Goal: Find specific page/section: Find specific page/section

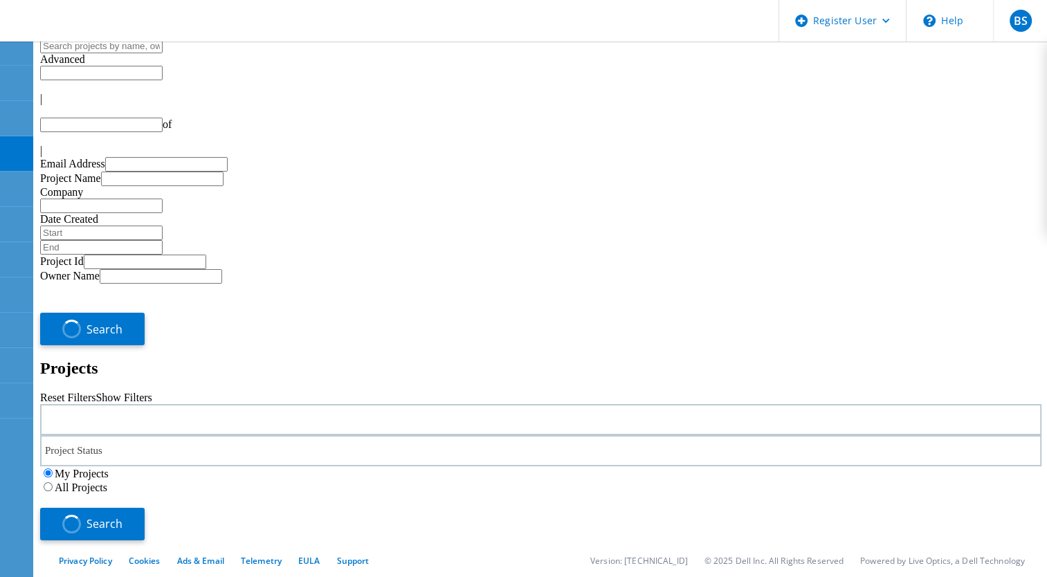
type input "1"
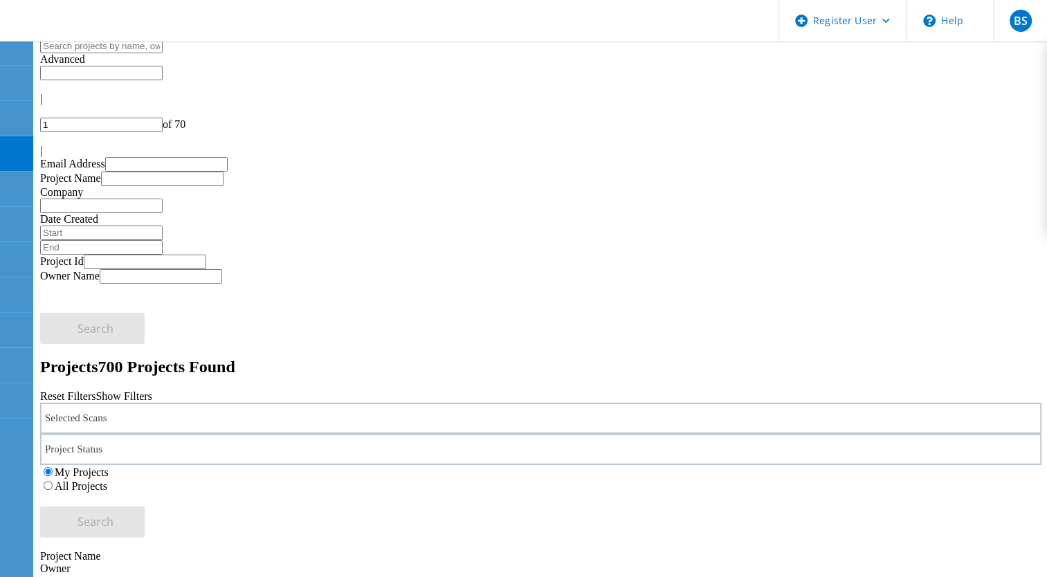
click at [276, 403] on div "Selected Scans" at bounding box center [540, 418] width 1001 height 31
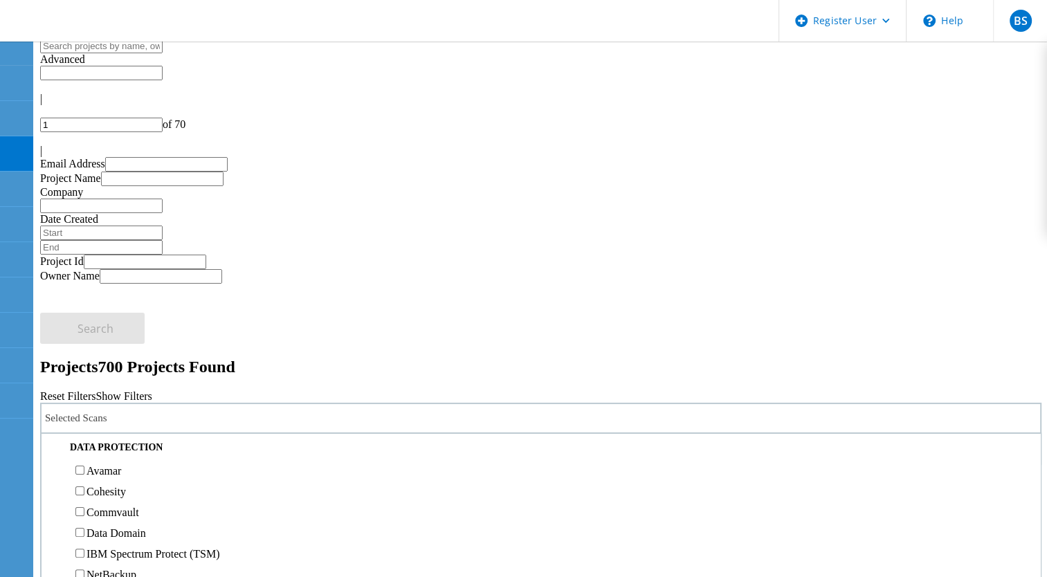
scroll to position [346, 0]
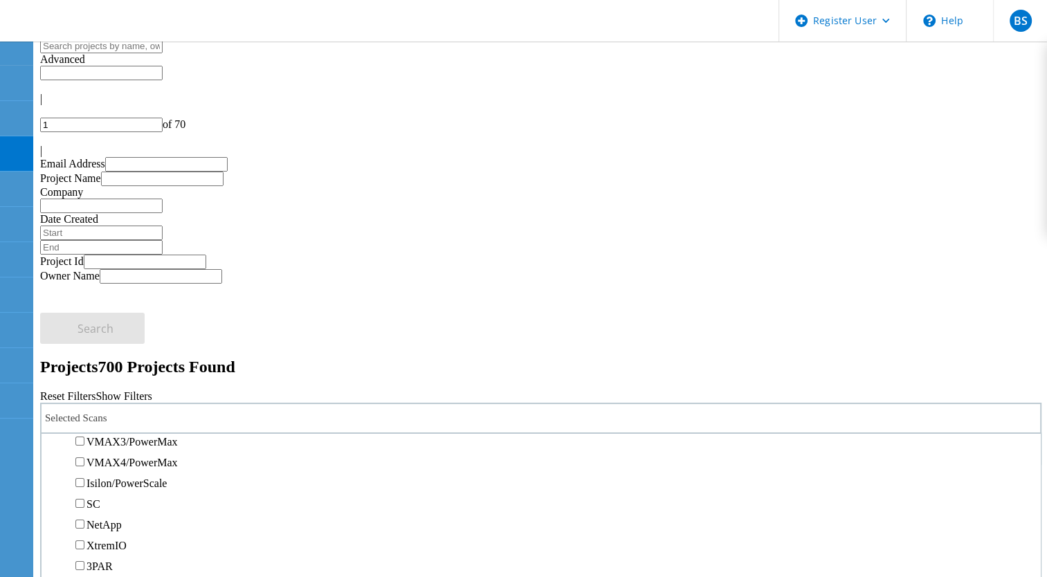
click at [167, 477] on label "Isilon/PowerScale" at bounding box center [126, 483] width 80 height 12
click at [84, 478] on input "Isilon/PowerScale" at bounding box center [79, 482] width 9 height 9
click at [107, 480] on label "All Projects" at bounding box center [81, 486] width 53 height 12
click at [53, 481] on input "All Projects" at bounding box center [48, 485] width 9 height 9
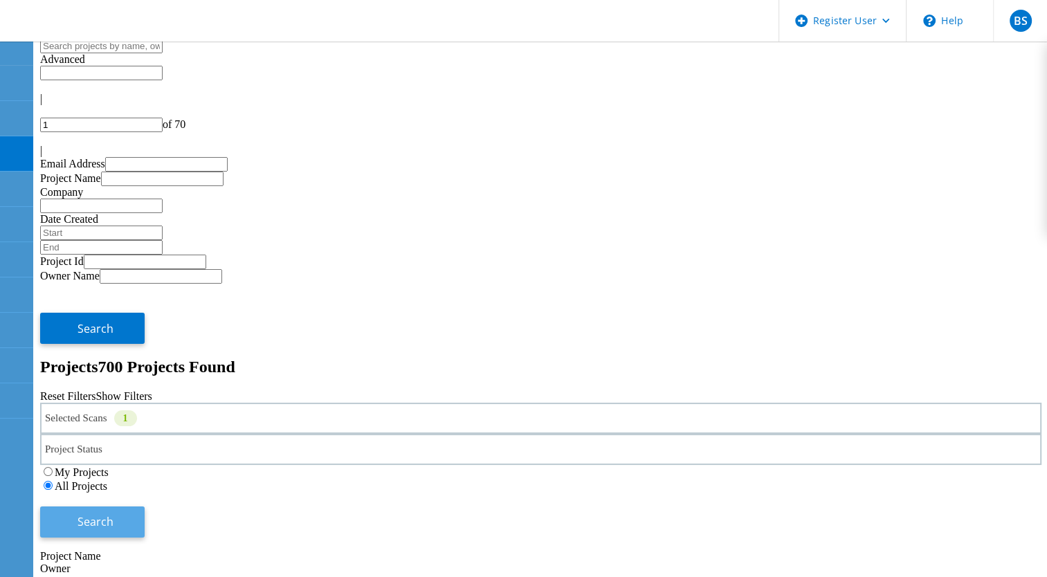
click at [145, 506] on button "Search" at bounding box center [92, 521] width 104 height 31
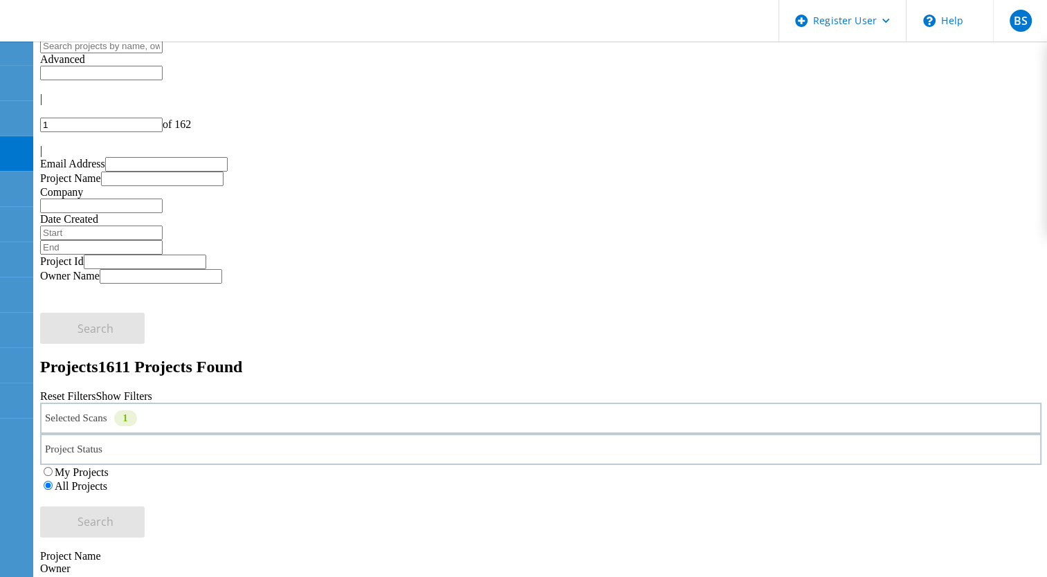
click at [163, 53] on input "text" at bounding box center [101, 46] width 122 height 15
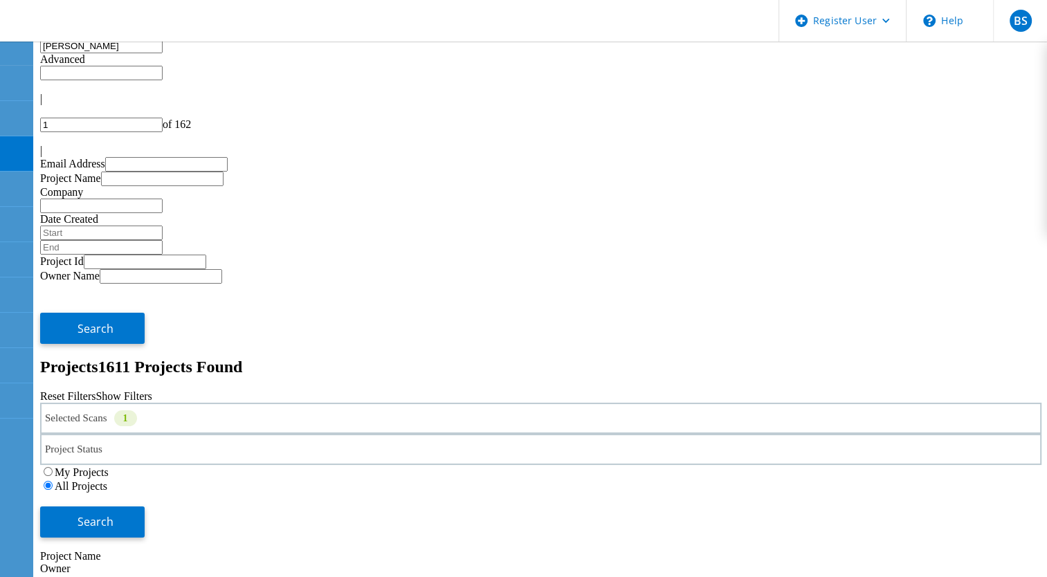
type input "[PERSON_NAME]"
